Goal: Task Accomplishment & Management: Complete application form

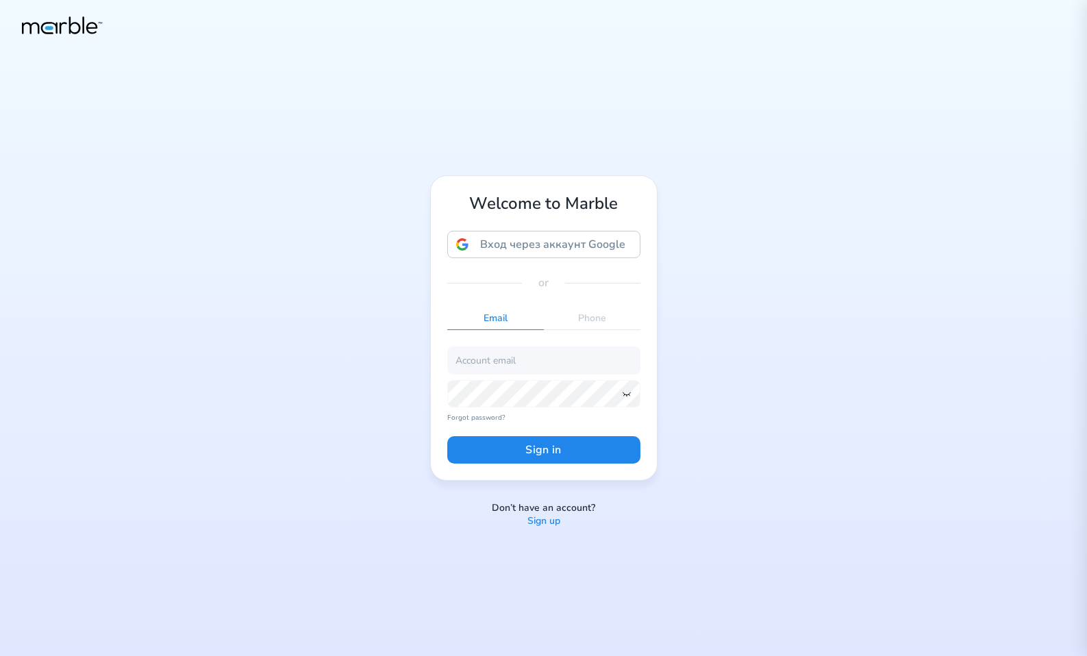
click at [536, 520] on p "Sign up" at bounding box center [543, 521] width 33 height 13
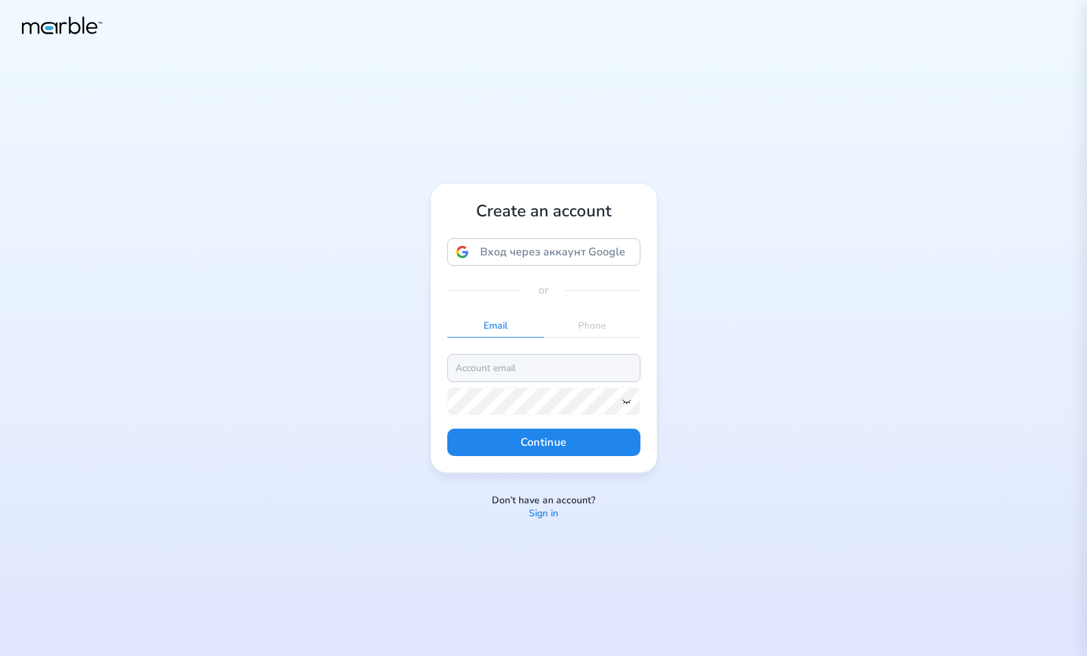
click at [567, 371] on input "email" at bounding box center [543, 367] width 193 height 27
click at [508, 366] on input "[EMAIL_ADDRESS][DOMAIN_NAME]" at bounding box center [543, 367] width 193 height 27
type input "[EMAIL_ADDRESS][DOMAIN_NAME]"
click at [622, 403] on icon at bounding box center [626, 401] width 11 height 11
click at [592, 439] on button "Continue" at bounding box center [543, 442] width 193 height 27
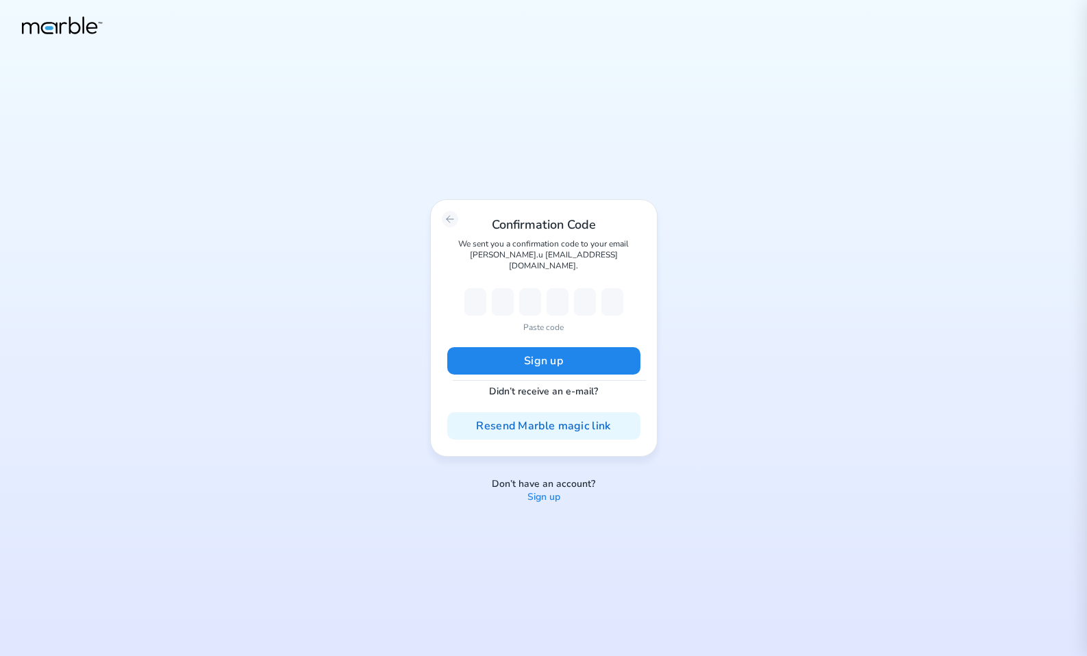
click at [545, 321] on p "Paste code" at bounding box center [543, 327] width 40 height 12
type input "7"
type input "1"
type input "3"
type input "2"
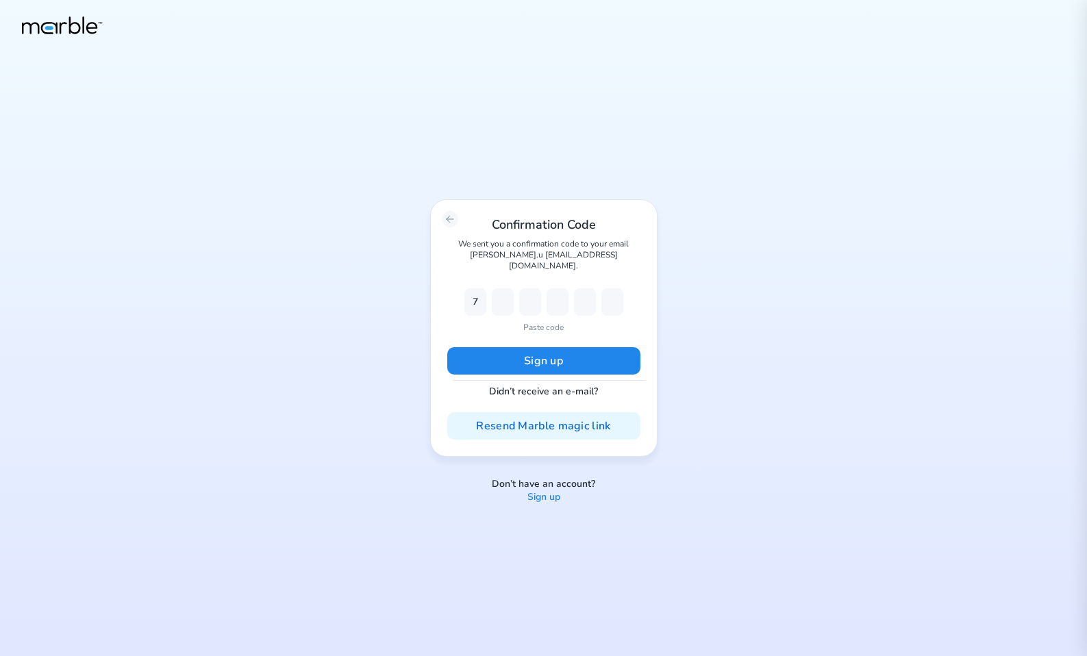
type input "5"
type input "6"
click at [543, 355] on button "Sign up" at bounding box center [543, 360] width 193 height 27
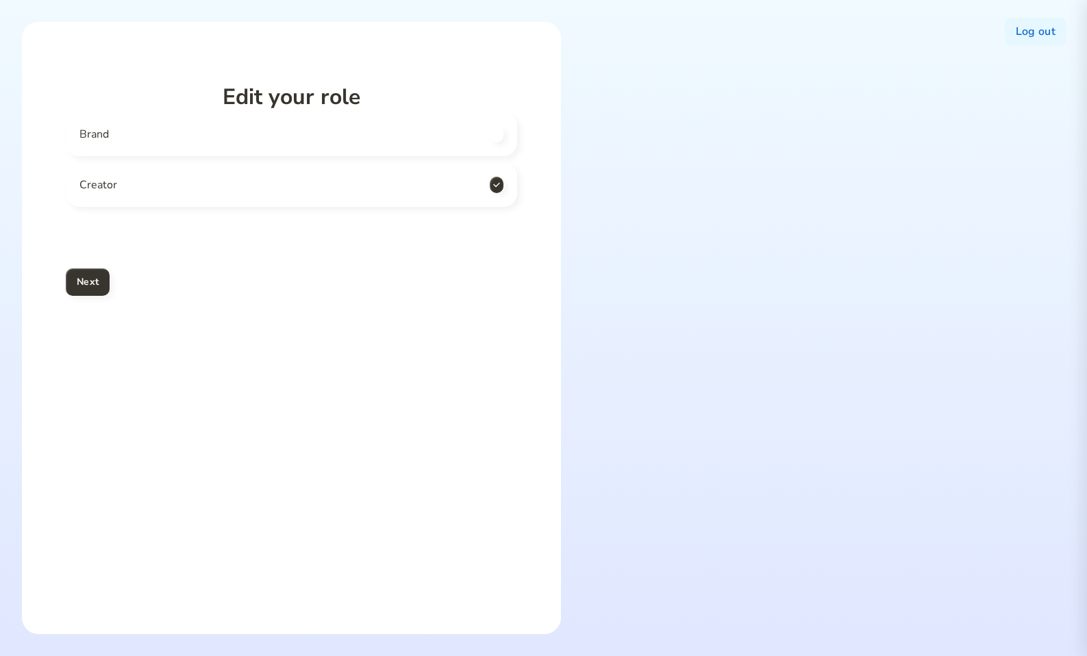
click at [299, 149] on div "Brand" at bounding box center [291, 134] width 451 height 44
checkbox input "true"
checkbox input "false"
click at [290, 190] on div "Creator" at bounding box center [291, 185] width 451 height 44
checkbox input "false"
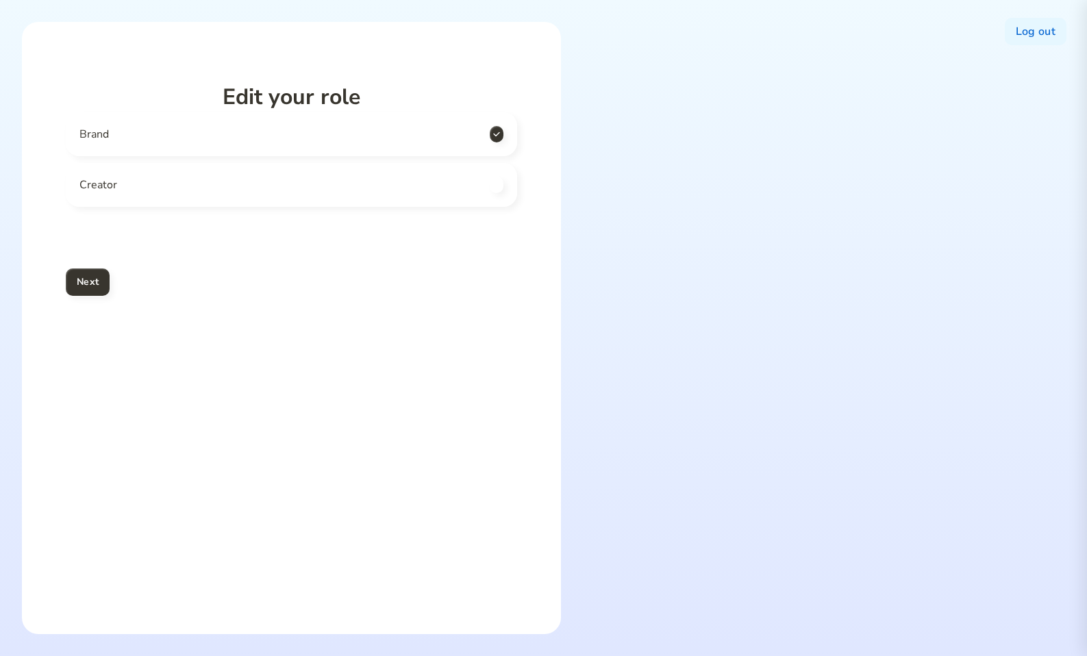
checkbox input "true"
click at [306, 137] on div "Brand" at bounding box center [291, 134] width 451 height 44
checkbox input "true"
checkbox input "false"
click at [307, 182] on div "Creator" at bounding box center [291, 185] width 451 height 44
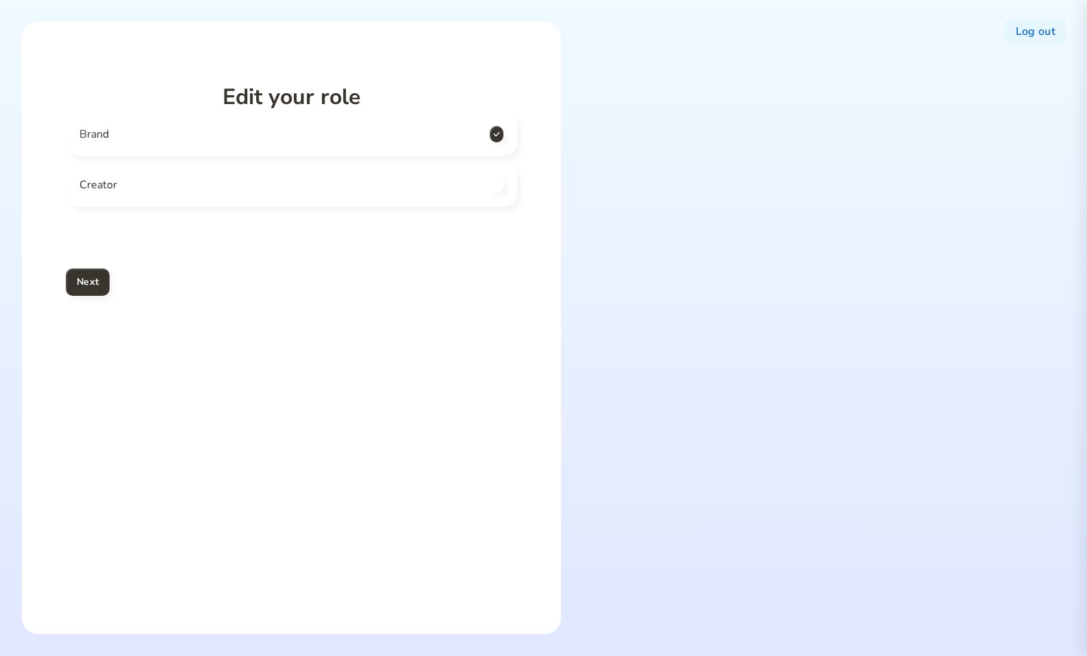
checkbox input "false"
checkbox input "true"
click at [309, 133] on div "Brand" at bounding box center [291, 134] width 451 height 44
checkbox input "true"
checkbox input "false"
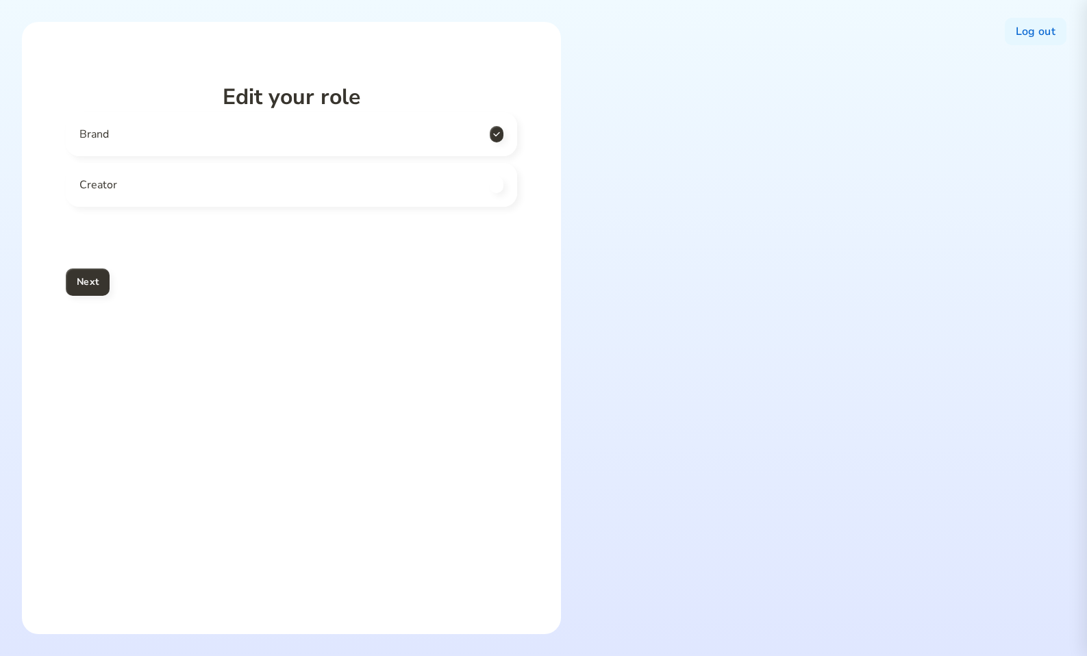
click at [305, 186] on div "Creator" at bounding box center [291, 185] width 451 height 44
checkbox input "false"
checkbox input "true"
click at [309, 133] on div "Brand" at bounding box center [291, 134] width 451 height 44
checkbox input "true"
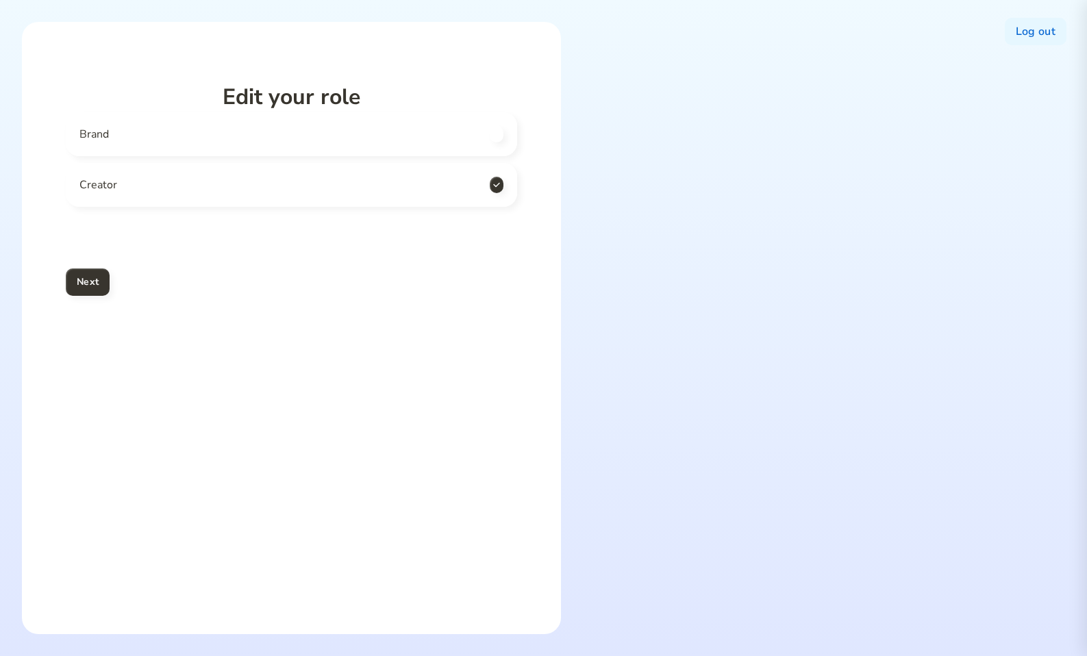
checkbox input "false"
click at [307, 176] on div "Creator" at bounding box center [291, 185] width 451 height 44
checkbox input "false"
checkbox input "true"
click at [314, 133] on div "Brand" at bounding box center [291, 134] width 451 height 44
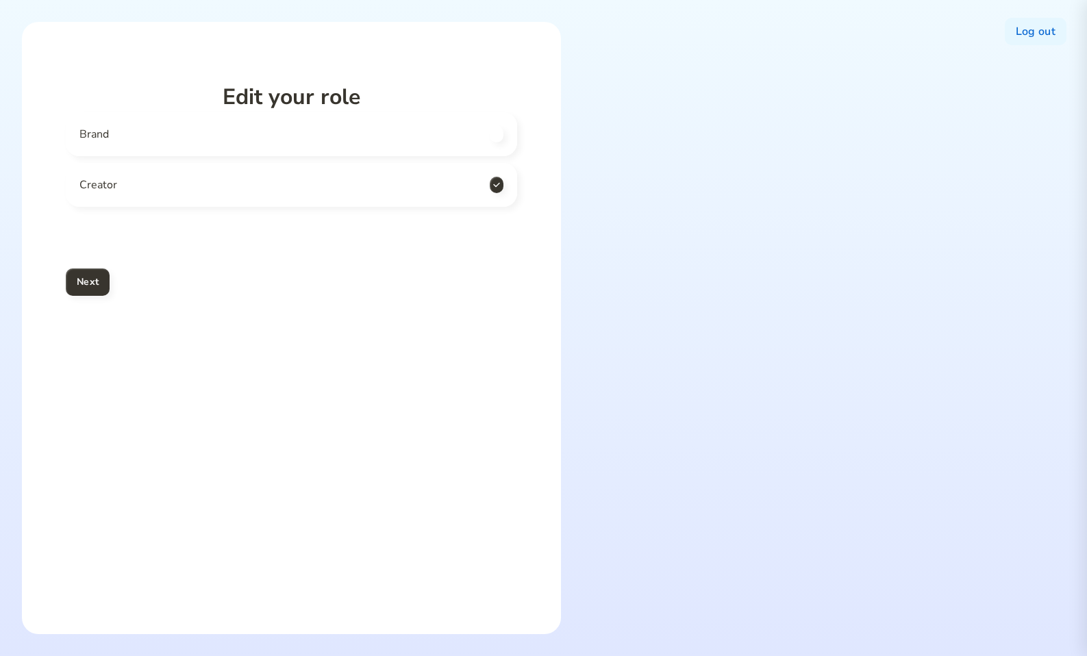
checkbox input "true"
checkbox input "false"
click at [314, 190] on div "Creator" at bounding box center [291, 185] width 451 height 44
checkbox input "false"
checkbox input "true"
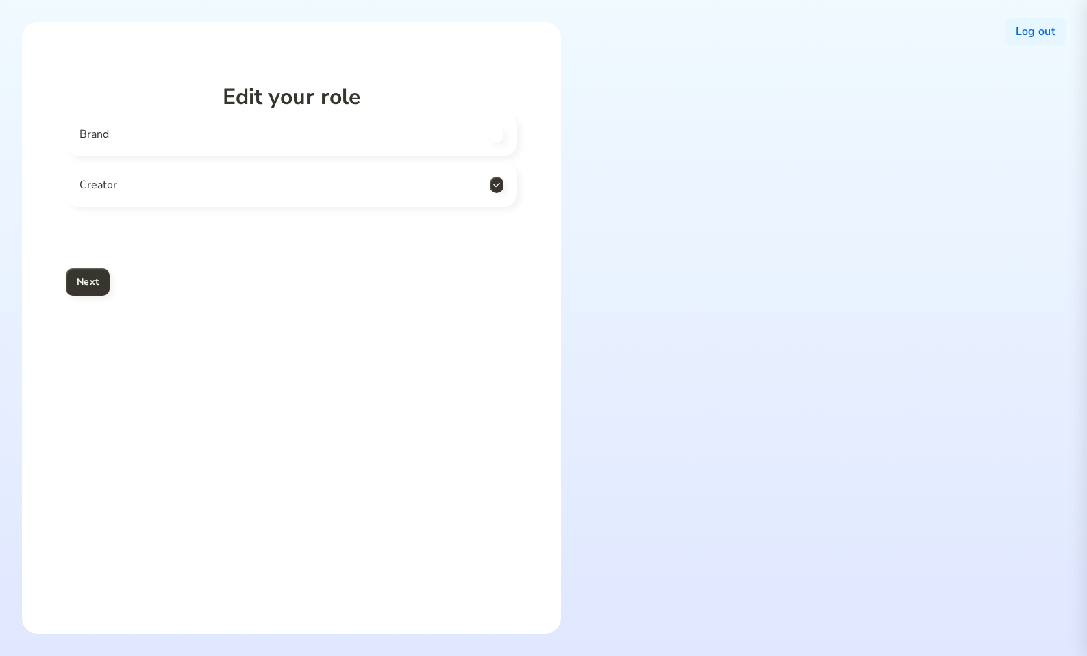
click at [316, 147] on div "Brand" at bounding box center [291, 134] width 451 height 44
checkbox input "true"
checkbox input "false"
click at [328, 197] on div "Creator" at bounding box center [291, 185] width 451 height 44
checkbox input "false"
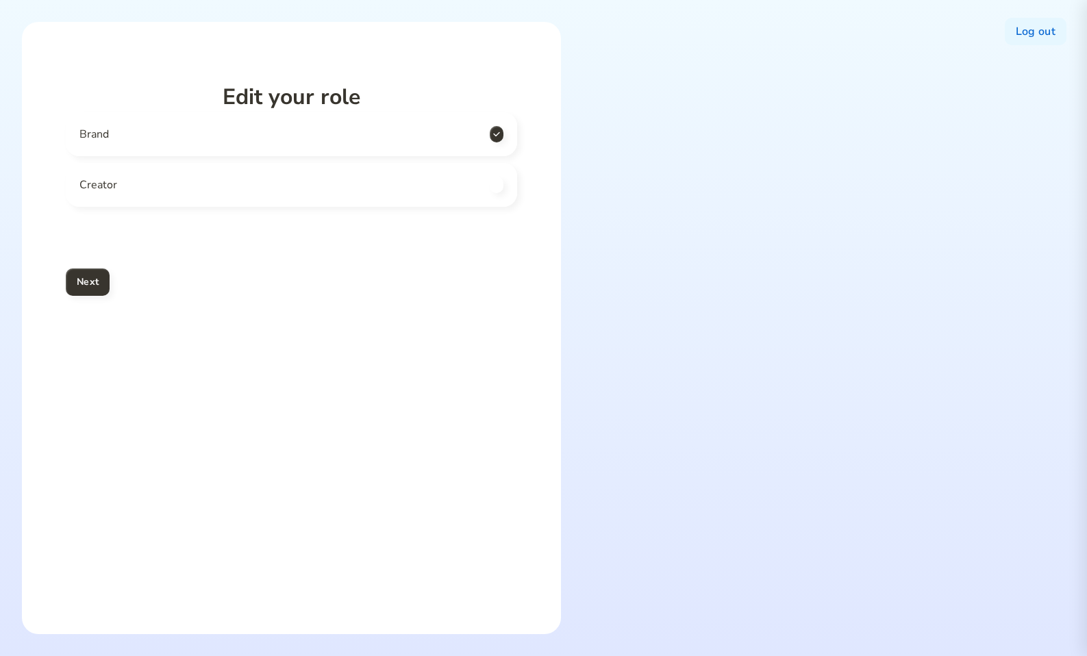
checkbox input "true"
click at [327, 156] on div "Brand Creator" at bounding box center [291, 159] width 451 height 95
